Goal: Task Accomplishment & Management: Manage account settings

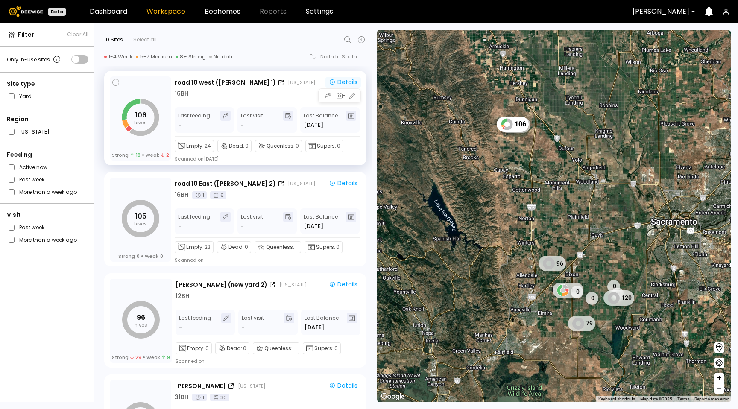
click at [354, 82] on div "Details" at bounding box center [343, 82] width 29 height 8
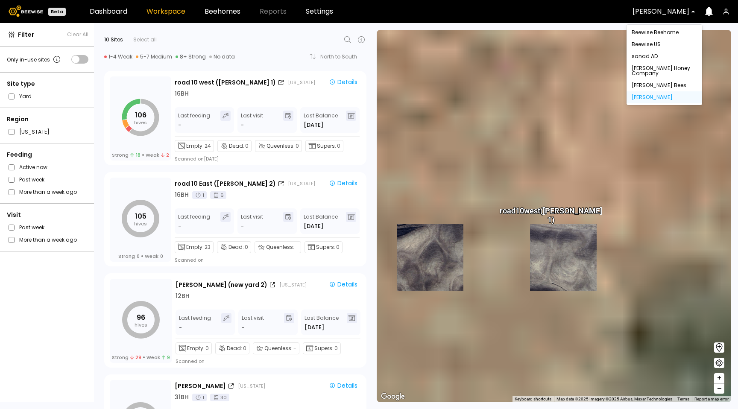
click at [661, 2] on div "Dixon" at bounding box center [660, 12] width 69 height 20
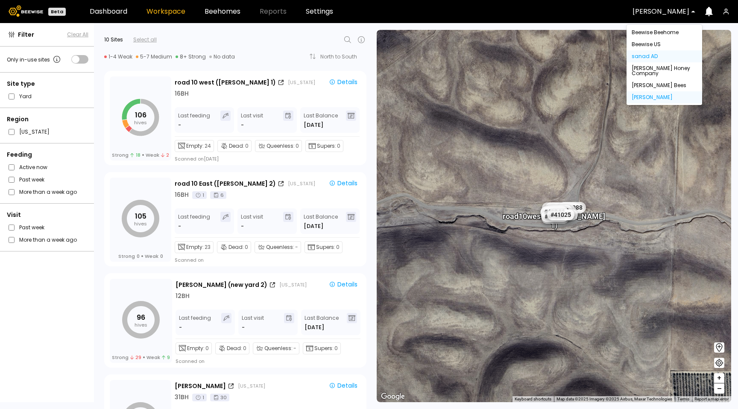
click at [660, 61] on div "sanad AD" at bounding box center [664, 56] width 76 height 12
click at [657, 77] on div "[PERSON_NAME] Honey Company" at bounding box center [664, 70] width 76 height 17
click at [647, 69] on div "[PERSON_NAME] Honey Company" at bounding box center [664, 71] width 65 height 10
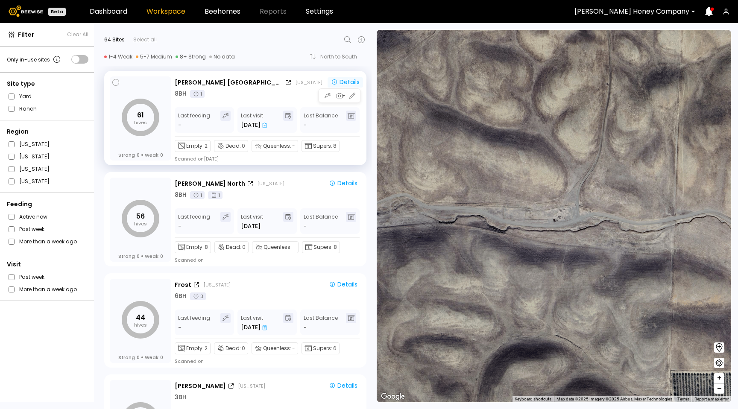
click at [340, 79] on div "Details" at bounding box center [345, 82] width 29 height 8
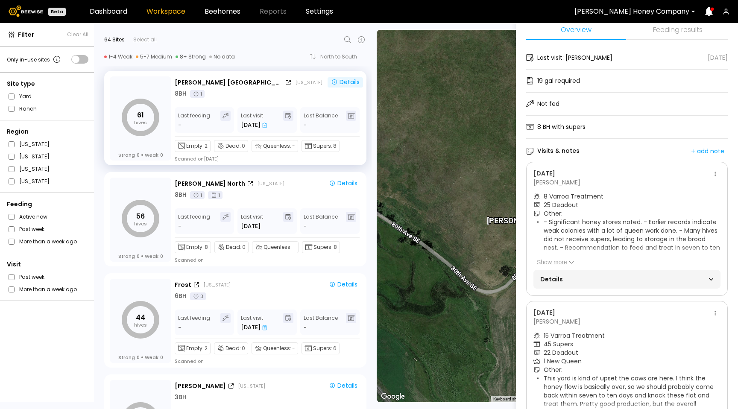
scroll to position [30, 0]
click at [623, 278] on span "Details" at bounding box center [583, 278] width 87 height 12
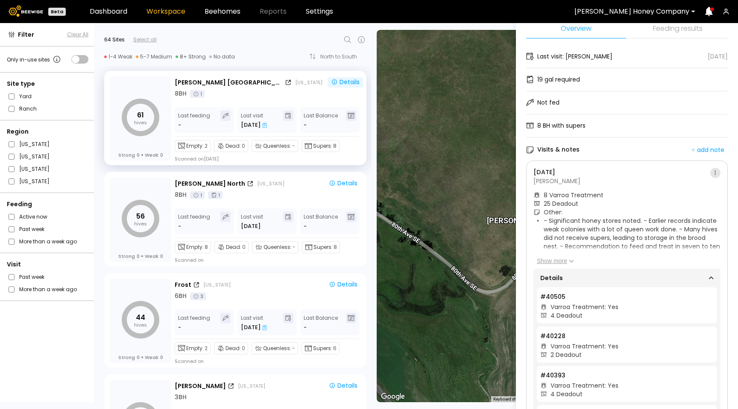
click at [714, 172] on button at bounding box center [715, 173] width 10 height 10
click at [707, 191] on span "Go to recordings" at bounding box center [688, 189] width 49 height 6
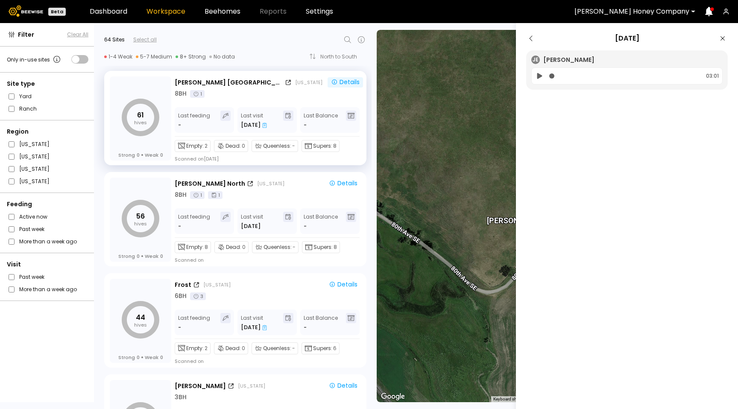
click at [538, 76] on icon at bounding box center [539, 76] width 5 height 6
click at [538, 76] on icon at bounding box center [540, 75] width 4 height 5
click at [541, 76] on icon at bounding box center [539, 76] width 9 height 10
click at [717, 37] on icon at bounding box center [722, 38] width 10 height 10
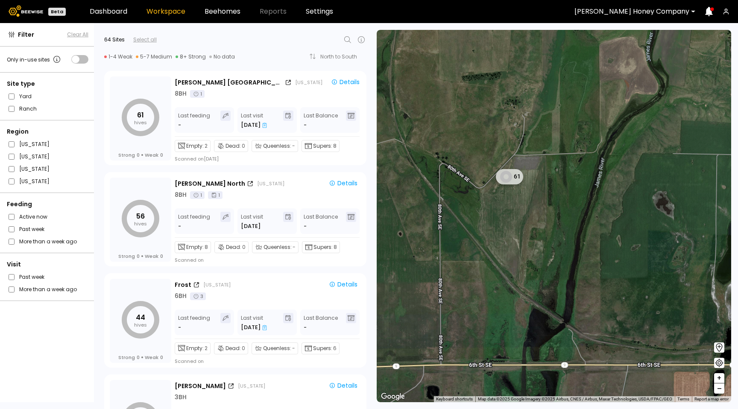
drag, startPoint x: 636, startPoint y: 187, endPoint x: 573, endPoint y: 209, distance: 67.0
click at [573, 209] on div "1 BH 1 BH 1 BH 1 BH 1 BH 1 BH 1 BH 1 BH 1 BH 1 BH 1 BH 1 BH 1 BH 1 BH 1 BH 1 BH…" at bounding box center [554, 216] width 354 height 372
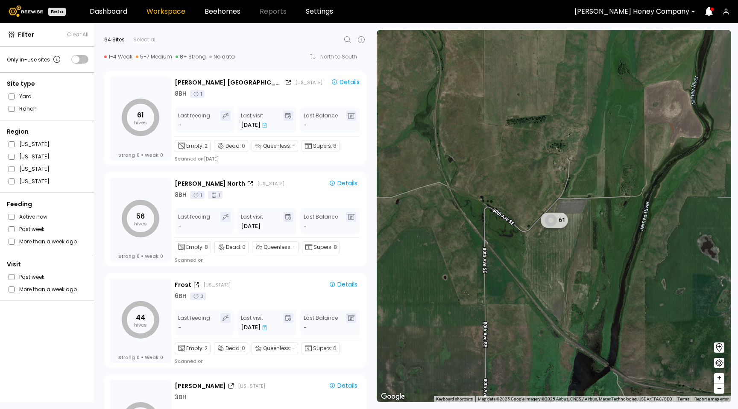
drag, startPoint x: 601, startPoint y: 189, endPoint x: 621, endPoint y: 223, distance: 39.6
click at [621, 223] on div "1 BH 1 BH 1 BH 1 BH 1 BH 1 BH 1 BH 1 BH 1 BH 1 BH 1 BH 1 BH 1 BH 1 BH 1 BH 1 BH…" at bounding box center [554, 216] width 354 height 372
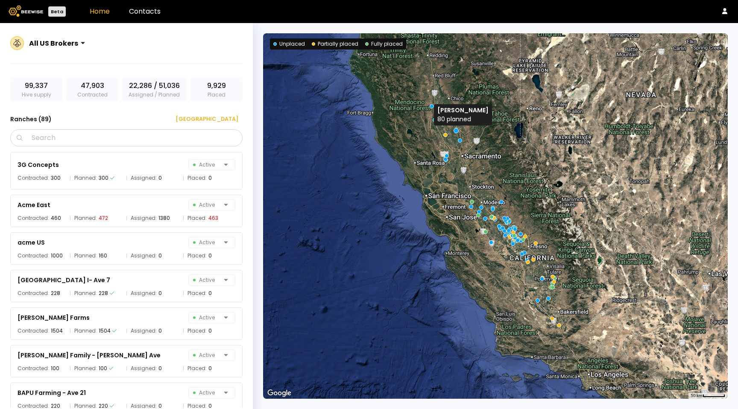
click at [456, 130] on div at bounding box center [455, 130] width 5 height 5
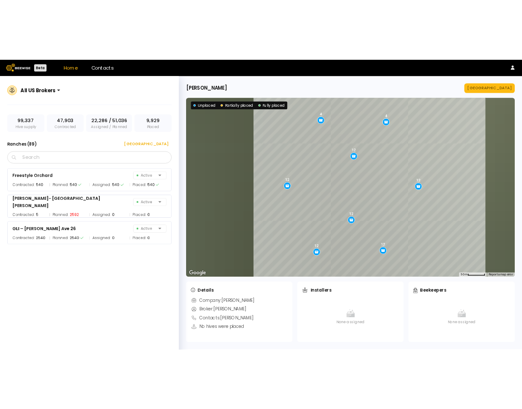
scroll to position [1694, 0]
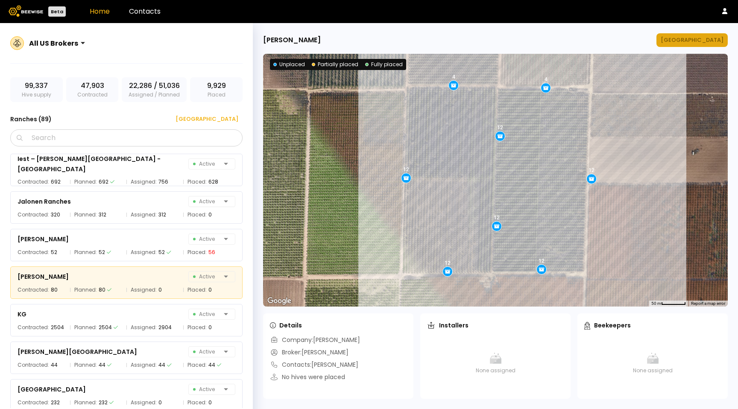
click at [703, 40] on div "[GEOGRAPHIC_DATA]" at bounding box center [692, 40] width 63 height 9
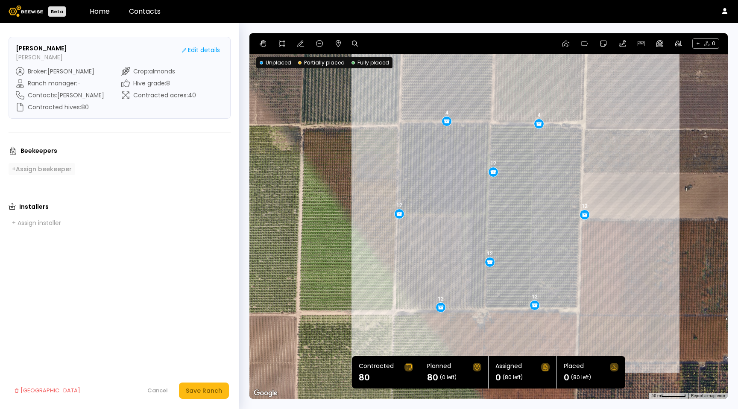
drag, startPoint x: 78, startPoint y: 173, endPoint x: 74, endPoint y: 170, distance: 5.2
click at [78, 173] on div "Beekeepers + Assign beekeeper" at bounding box center [120, 160] width 222 height 29
click at [63, 169] on div "+ Assign beekeeper" at bounding box center [42, 169] width 60 height 8
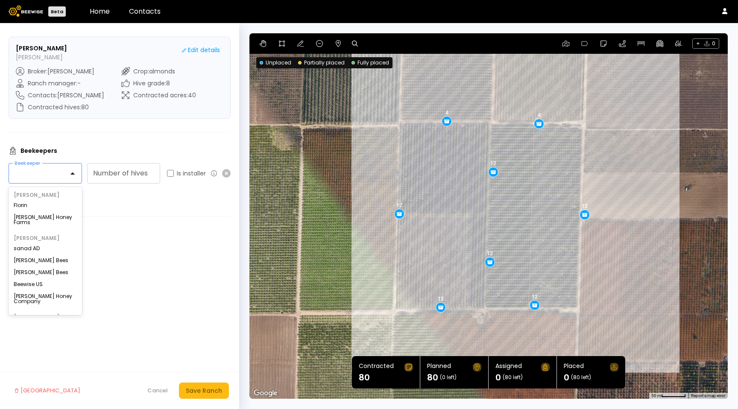
drag, startPoint x: 58, startPoint y: 177, endPoint x: 56, endPoint y: 184, distance: 7.2
click at [58, 176] on div at bounding box center [42, 174] width 66 height 20
click at [46, 215] on div "[PERSON_NAME] Honey Farms" at bounding box center [45, 220] width 63 height 10
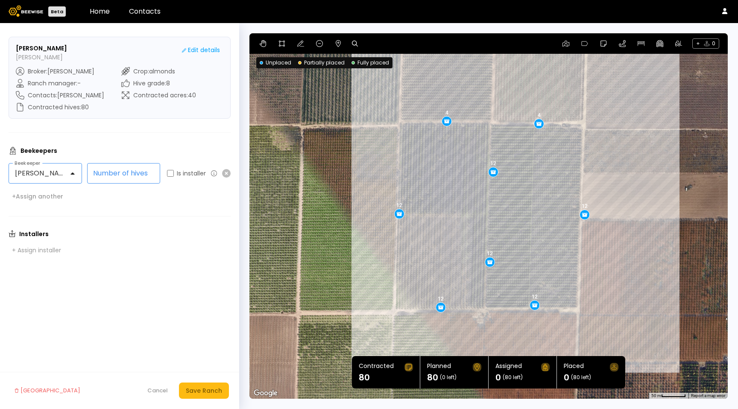
click at [126, 175] on input "Number of hives" at bounding box center [124, 174] width 73 height 20
type input "**"
click at [202, 197] on div "Beekeepers [PERSON_NAME] Honey Farms Beekeeper ** Number of hives Is installer …" at bounding box center [120, 174] width 222 height 56
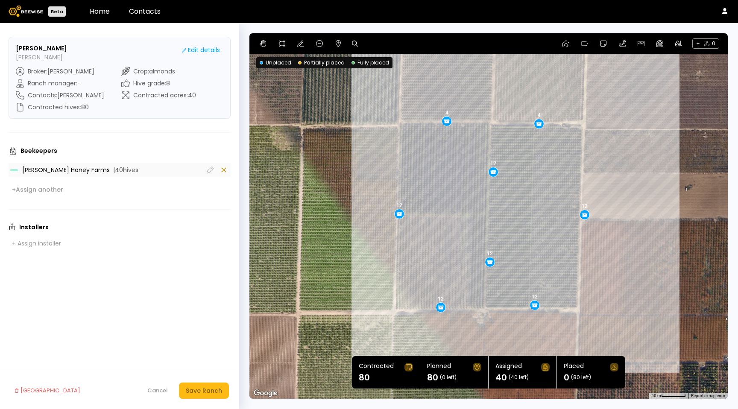
click at [225, 170] on icon at bounding box center [224, 170] width 10 height 10
